Goal: Task Accomplishment & Management: Use online tool/utility

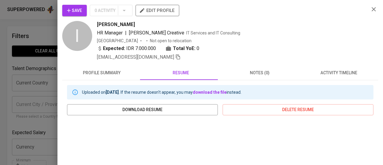
click at [370, 8] on icon "button" at bounding box center [373, 9] width 7 height 7
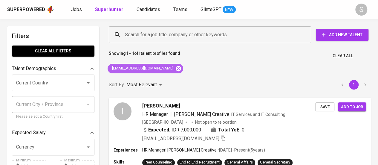
click at [176, 67] on icon at bounding box center [178, 67] width 5 height 5
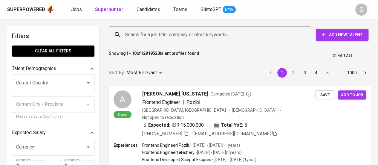
click at [149, 34] on input "Search for a job title, company or other keywords" at bounding box center [211, 34] width 176 height 11
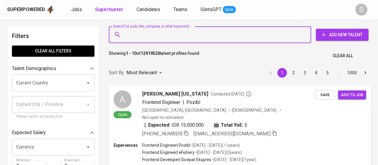
paste input "[EMAIL_ADDRESS][DOMAIN_NAME]"
type input "[EMAIL_ADDRESS][DOMAIN_NAME]"
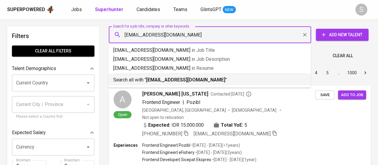
click at [202, 80] on b "[EMAIL_ADDRESS][DOMAIN_NAME]" at bounding box center [185, 80] width 79 height 6
click at [202, 80] on div "Sort By Most Relevant MOST_RELEVANT 1 2 3 4 5 … 1000" at bounding box center [239, 73] width 269 height 18
